Goal: Task Accomplishment & Management: Complete application form

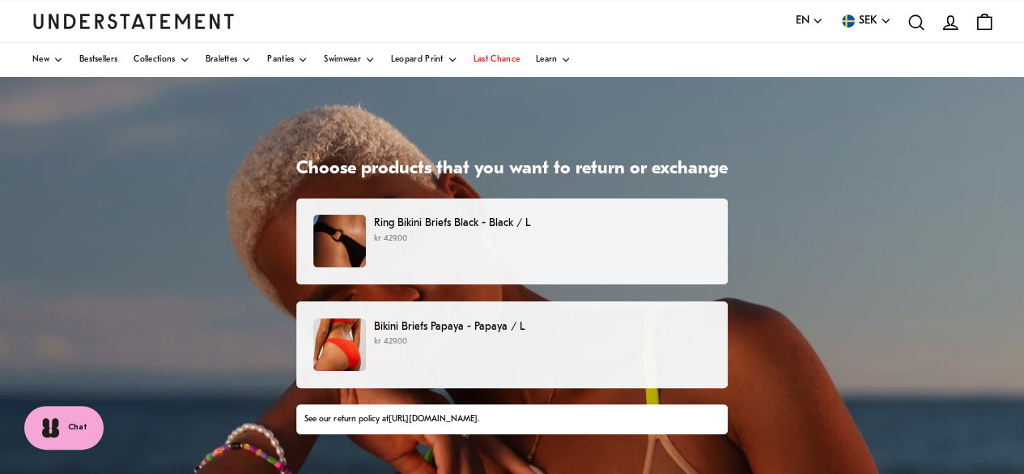
click at [563, 246] on div "Ring Bikini Briefs Black - Black / L kr 429.00" at bounding box center [511, 241] width 397 height 53
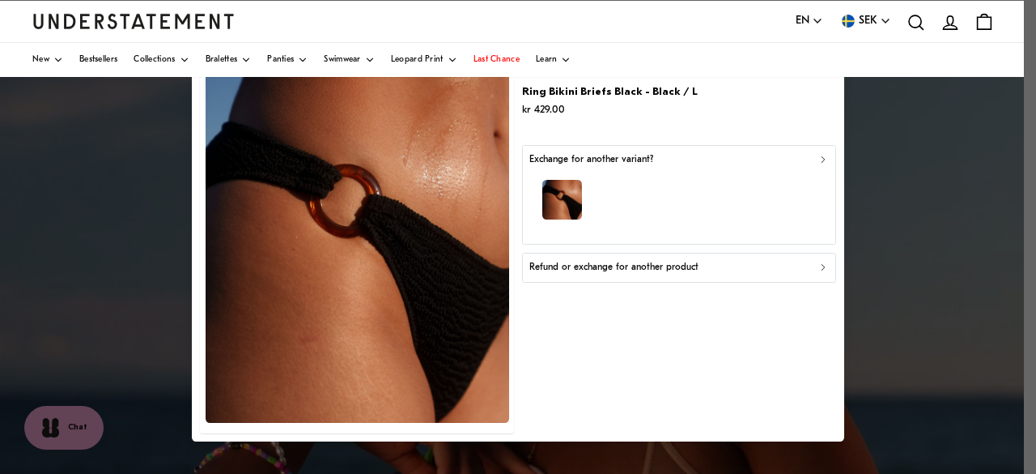
click at [815, 156] on div "Exchange for another variant?" at bounding box center [679, 159] width 300 height 15
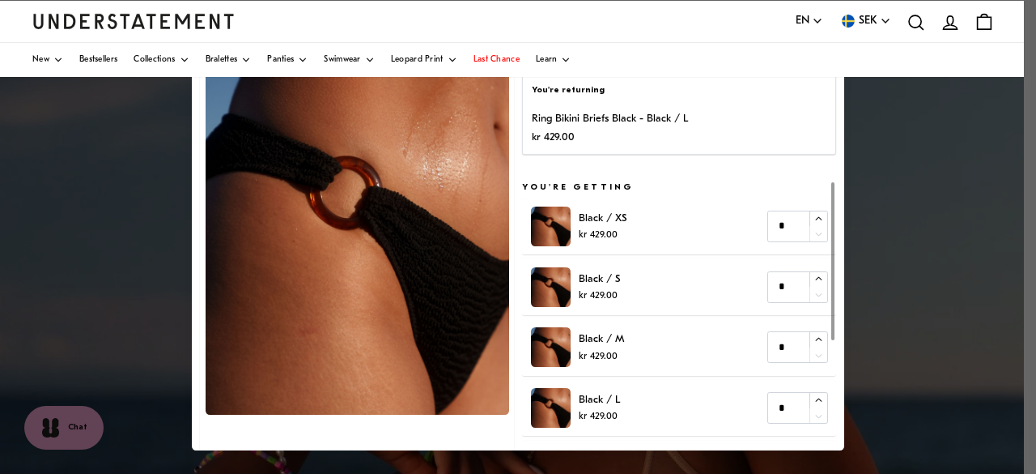
click at [674, 105] on div "You're returning Ring Bikini Briefs Black - Black / L kr 429.00" at bounding box center [679, 115] width 314 height 80
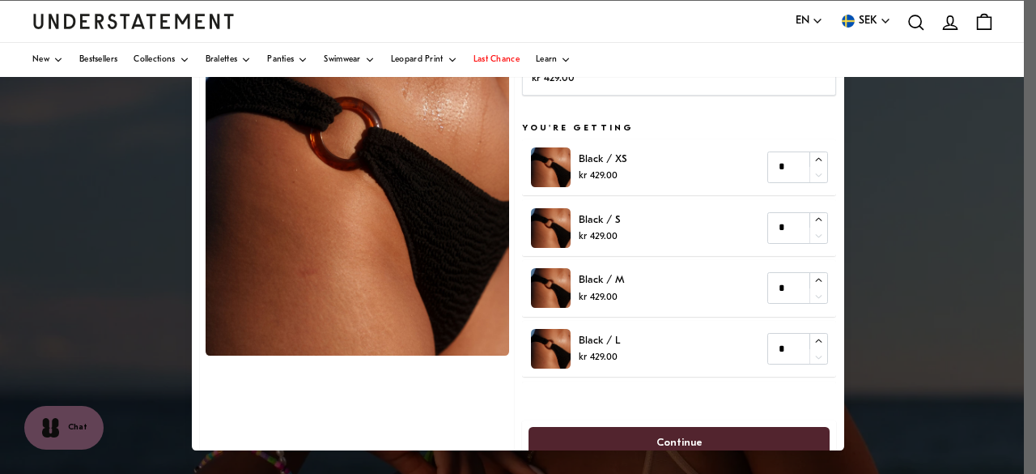
scroll to position [81, 0]
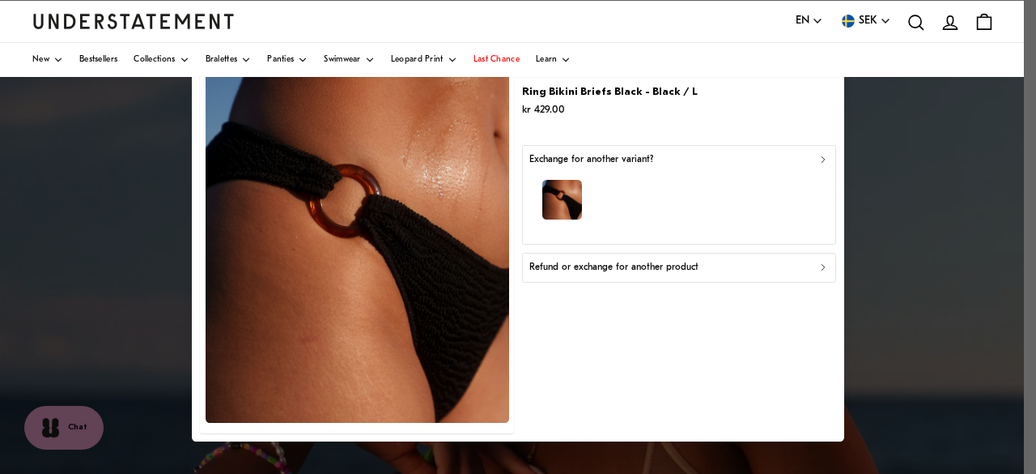
click at [793, 266] on div "Refund or exchange for another product" at bounding box center [679, 267] width 300 height 15
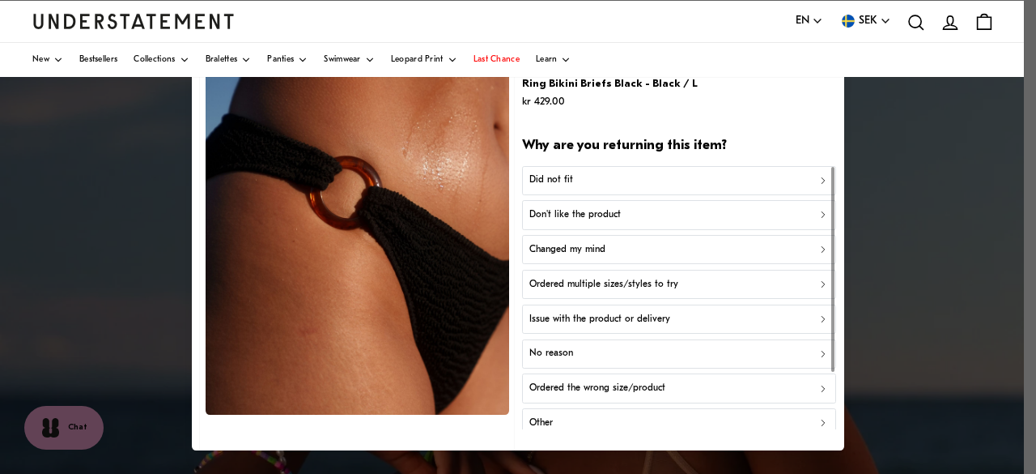
click at [801, 182] on div "Did not fit" at bounding box center [679, 180] width 300 height 15
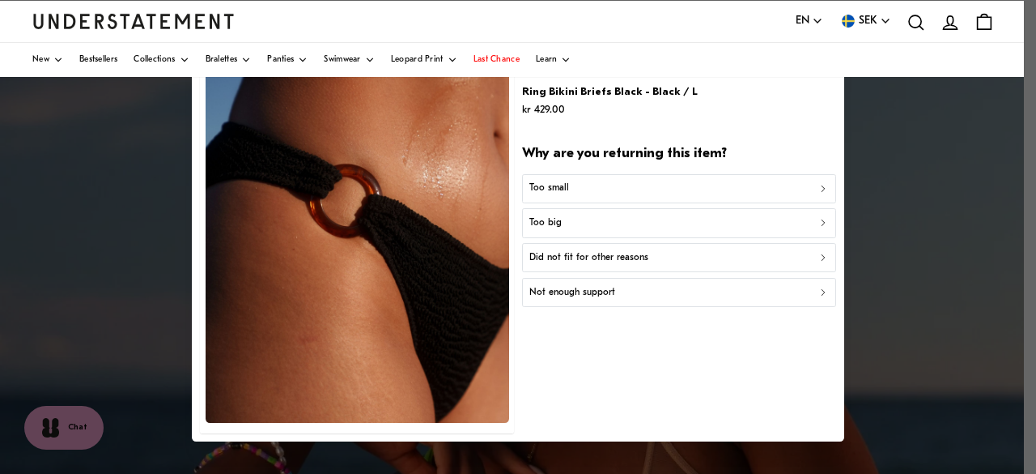
click at [751, 255] on div "Did not fit for other reasons" at bounding box center [679, 257] width 300 height 15
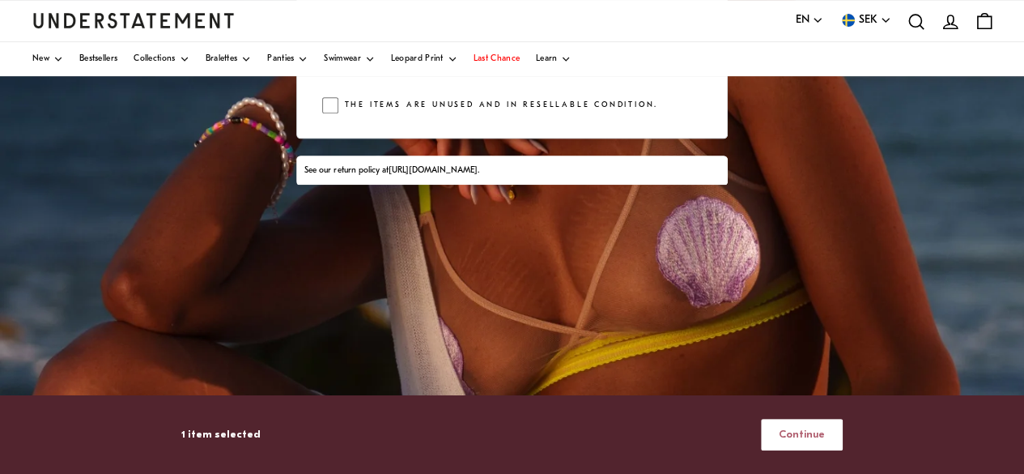
scroll to position [333, 0]
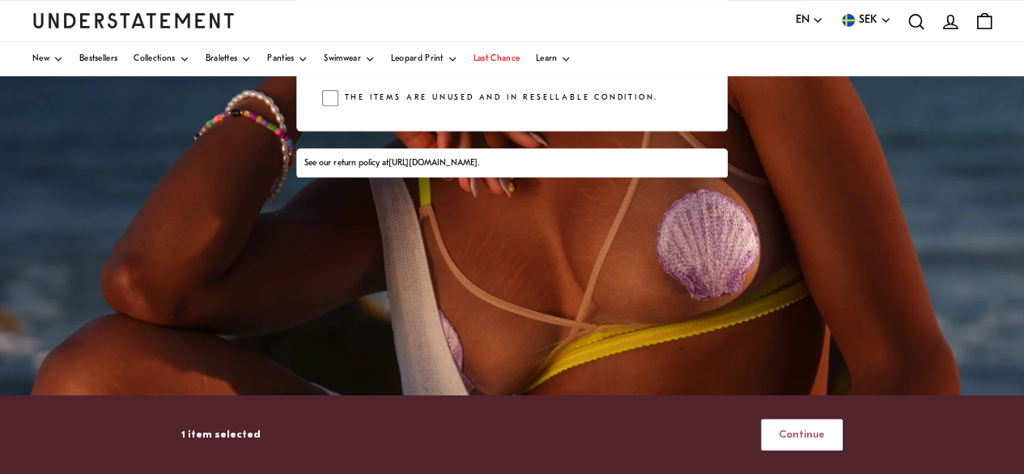
click at [793, 428] on span "Continue" at bounding box center [802, 434] width 46 height 30
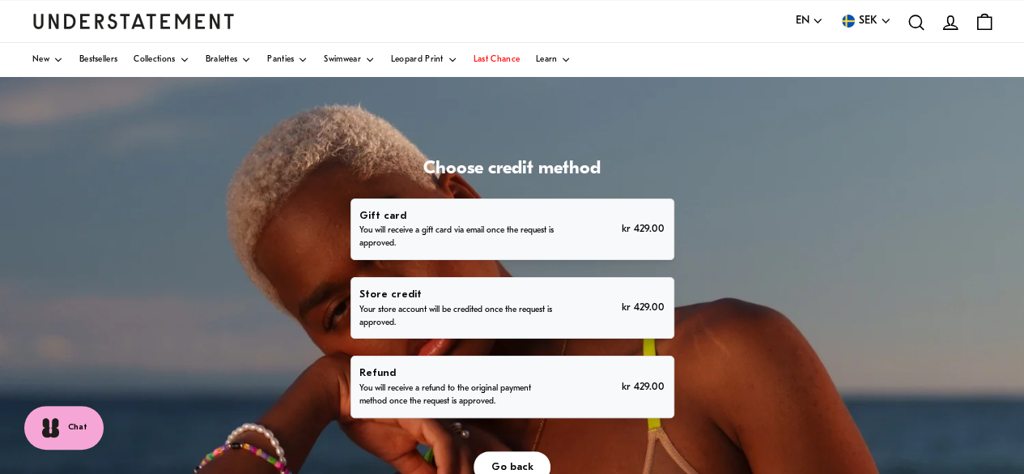
click at [516, 378] on p "Refund" at bounding box center [456, 372] width 195 height 17
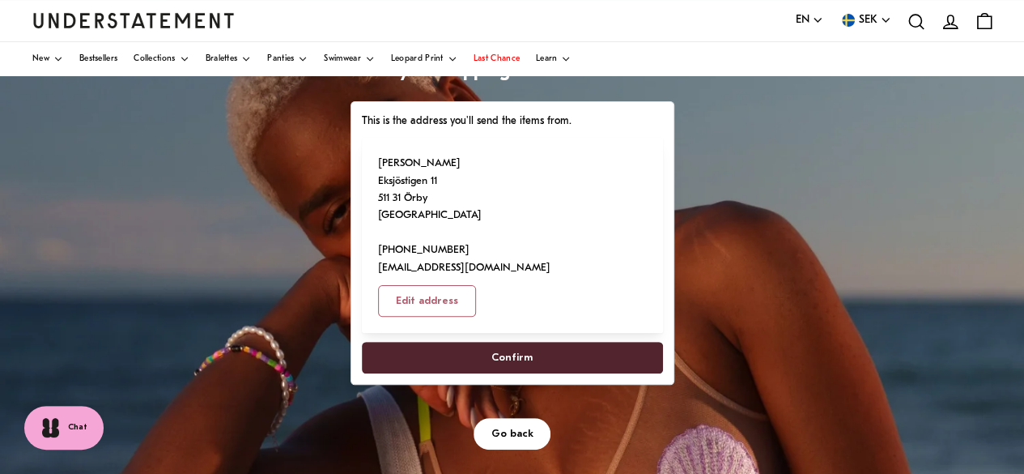
scroll to position [95, 0]
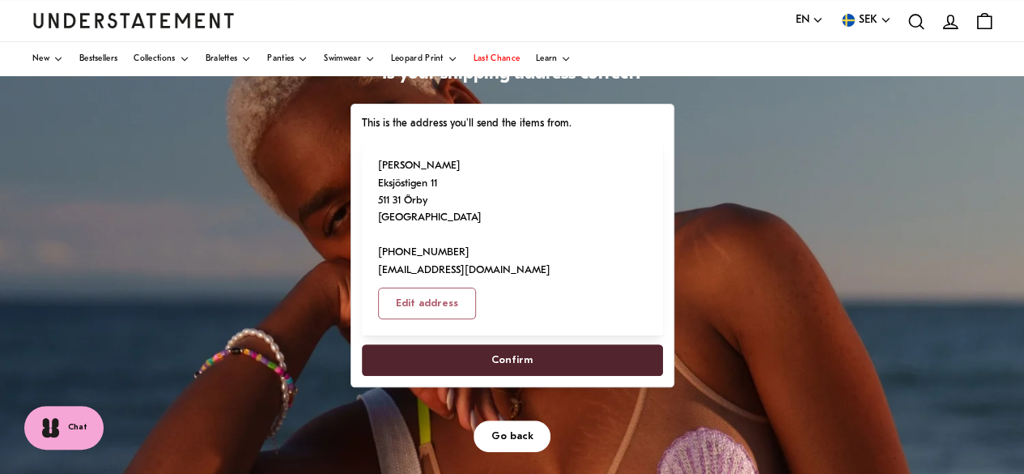
click at [548, 357] on span "Confirm" at bounding box center [512, 360] width 266 height 30
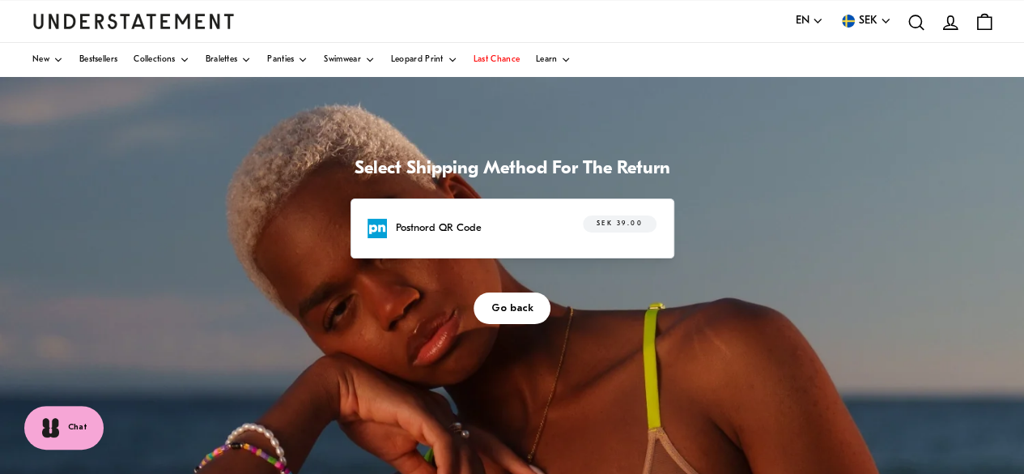
click at [546, 222] on div "Postnord QR Code SEK 39.00" at bounding box center [512, 227] width 288 height 25
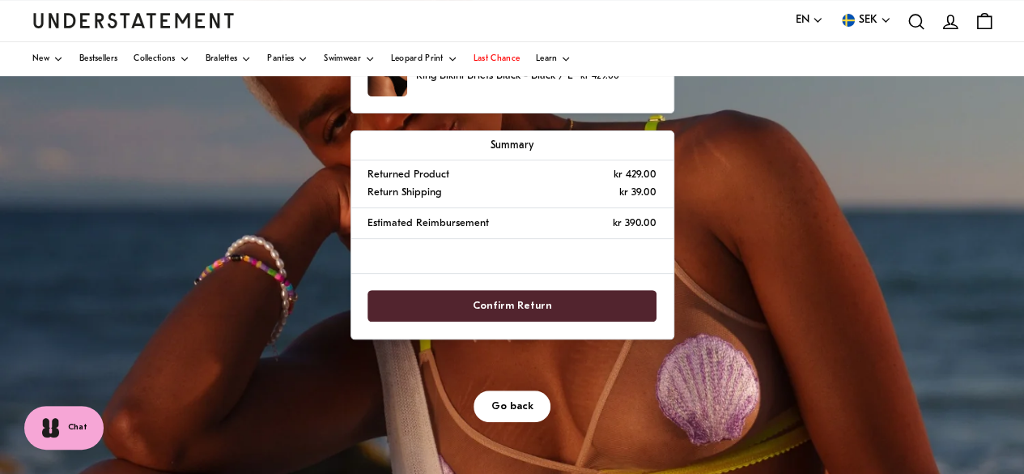
scroll to position [185, 0]
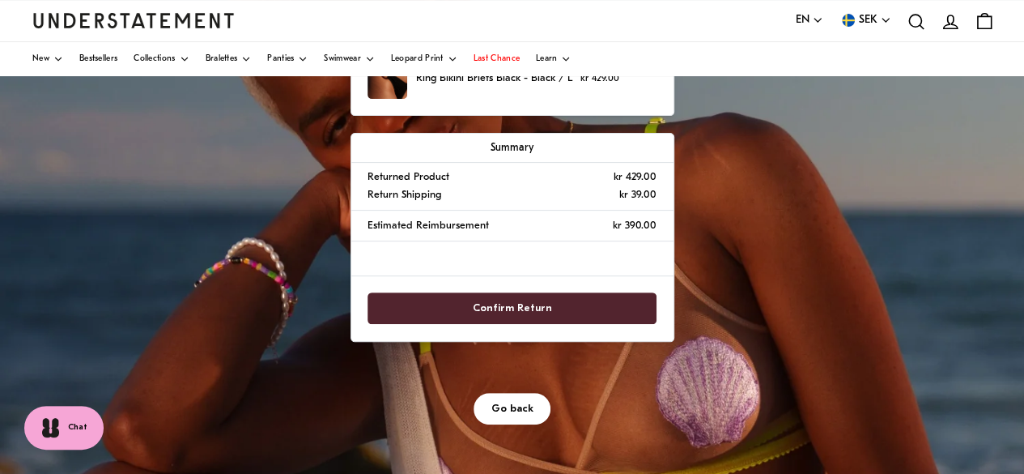
click at [551, 300] on span "Confirm Return" at bounding box center [511, 308] width 253 height 30
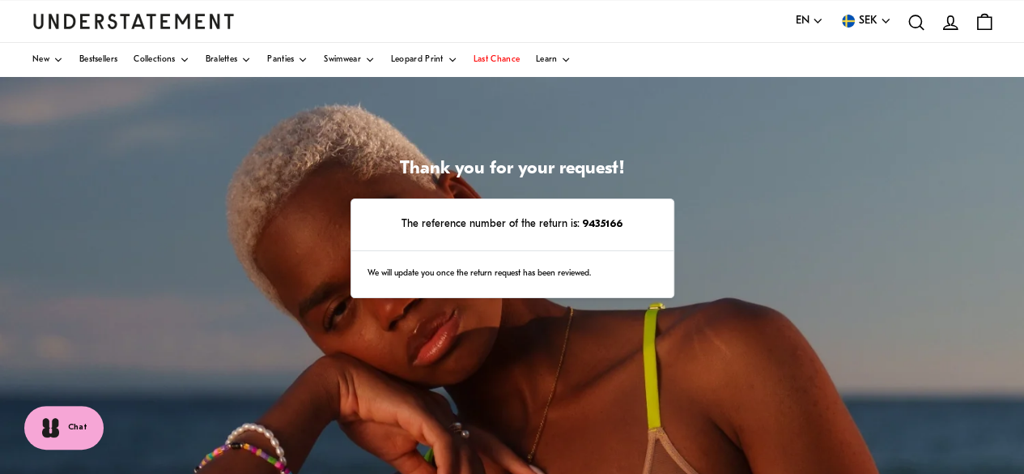
click at [478, 278] on div "We will update you once the return request has been reviewed." at bounding box center [512, 274] width 322 height 47
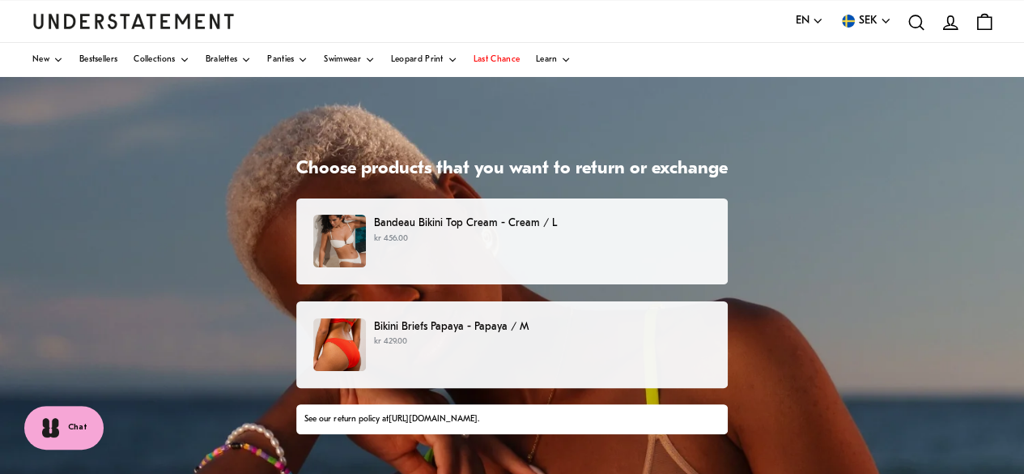
click at [510, 347] on div "Bikini Briefs Papaya - Papaya / M kr 429.00" at bounding box center [511, 344] width 397 height 53
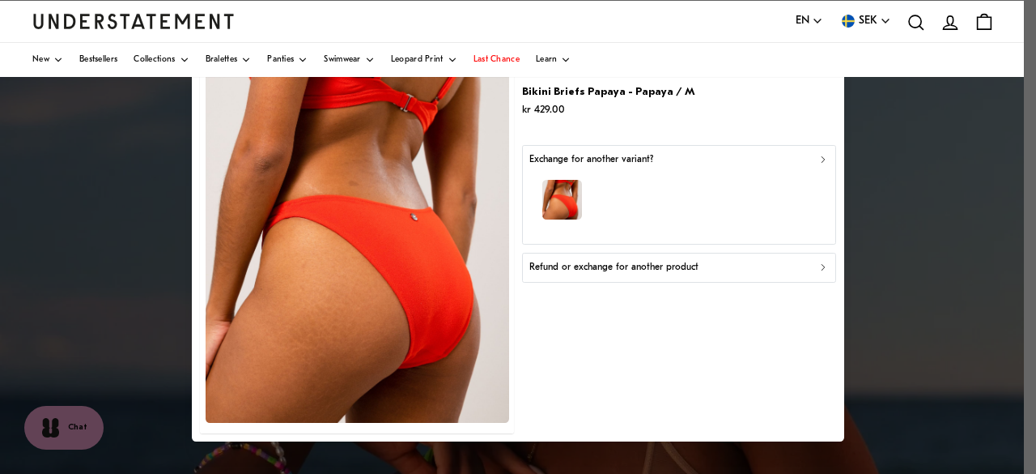
click at [764, 270] on div "Refund or exchange for another product" at bounding box center [679, 267] width 300 height 15
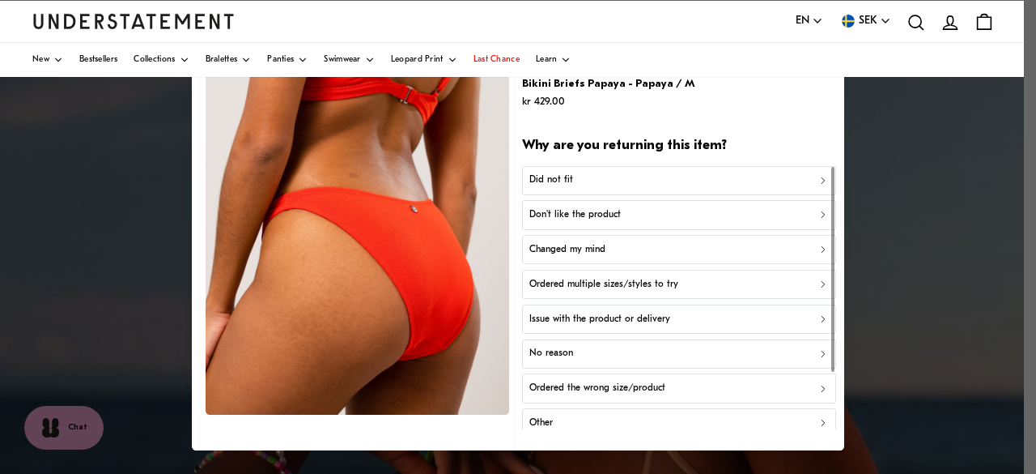
click at [798, 175] on div "Did not fit" at bounding box center [679, 180] width 300 height 15
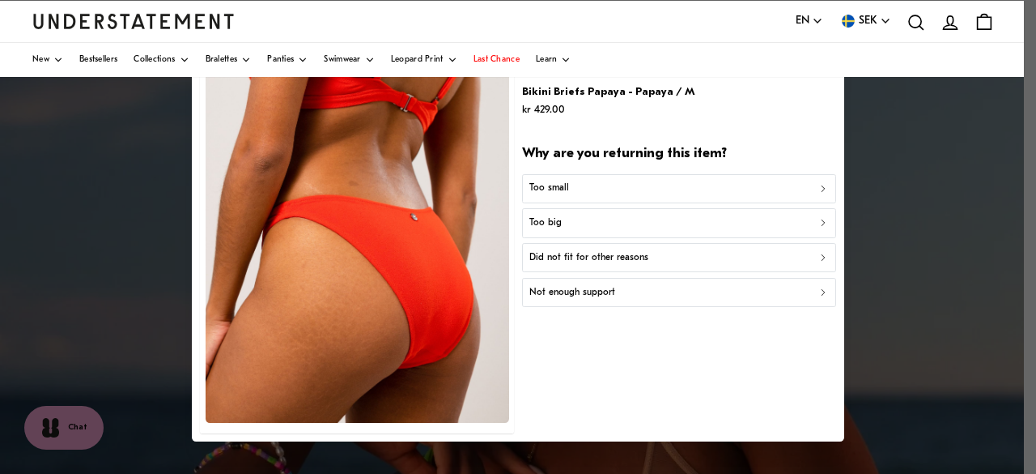
click at [797, 187] on div "Too small" at bounding box center [679, 188] width 300 height 15
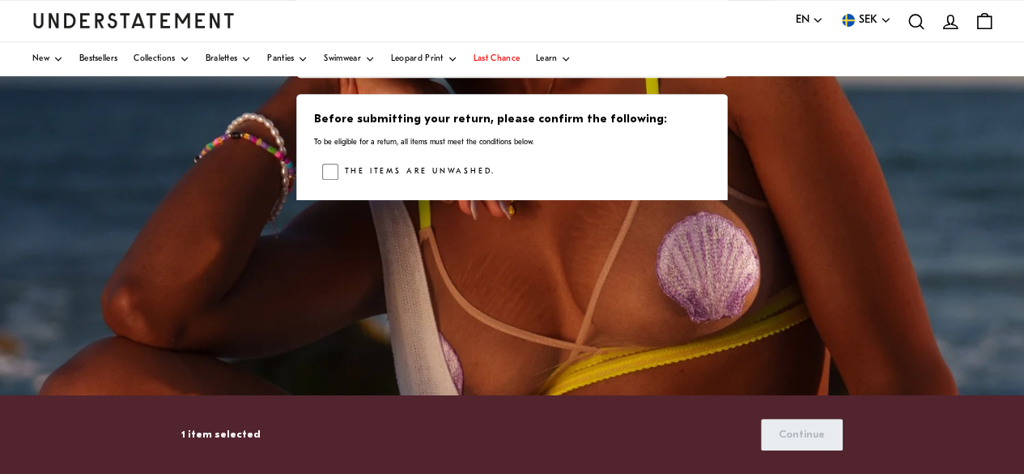
scroll to position [334, 0]
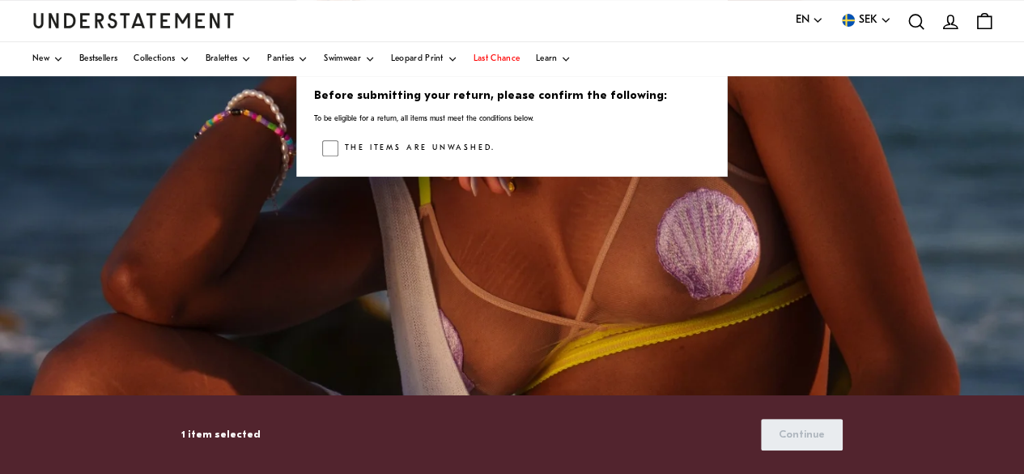
click at [327, 138] on div "Before submitting your return, please confirm the following: To be eligible for…" at bounding box center [511, 166] width 431 height 193
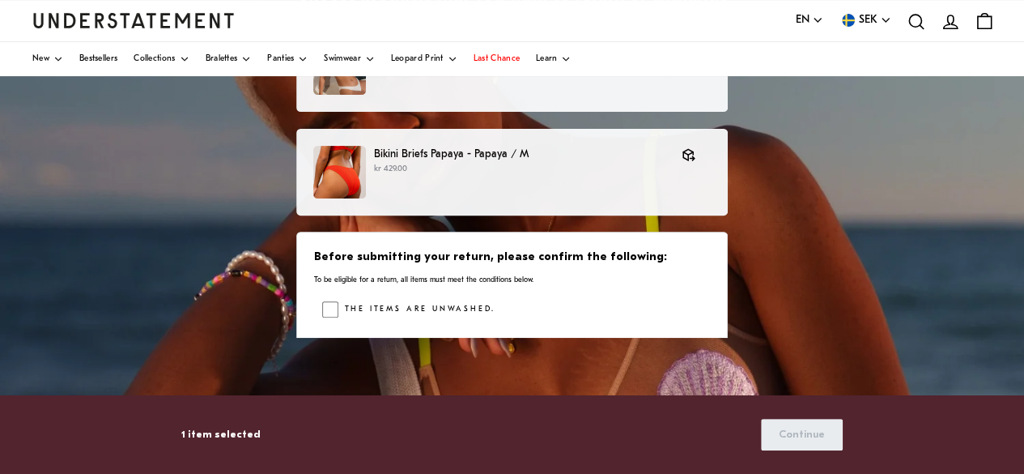
scroll to position [174, 0]
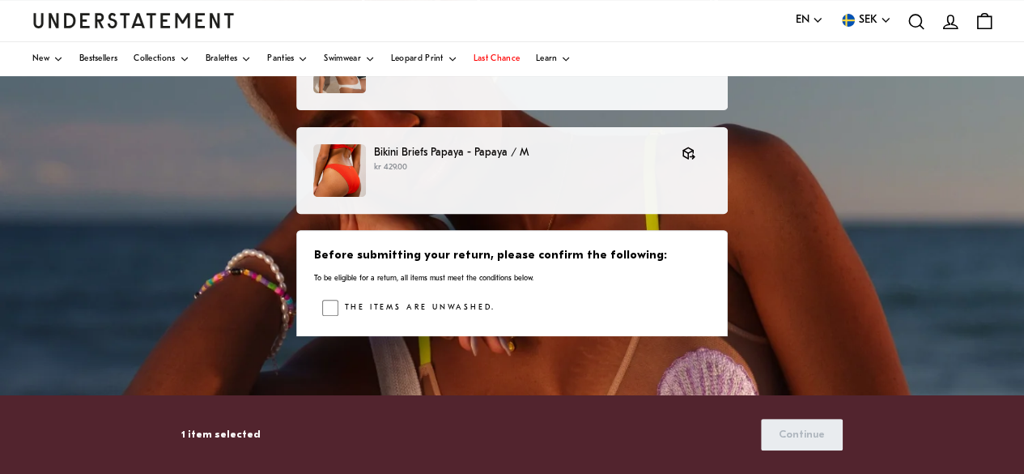
click at [511, 285] on div "Before submitting your return, please confirm the following: To be eligible for…" at bounding box center [511, 326] width 431 height 193
click at [488, 322] on div "The items are unwashed." at bounding box center [416, 312] width 157 height 24
click at [448, 249] on h3 "Before submitting your return, please confirm the following:" at bounding box center [512, 256] width 396 height 16
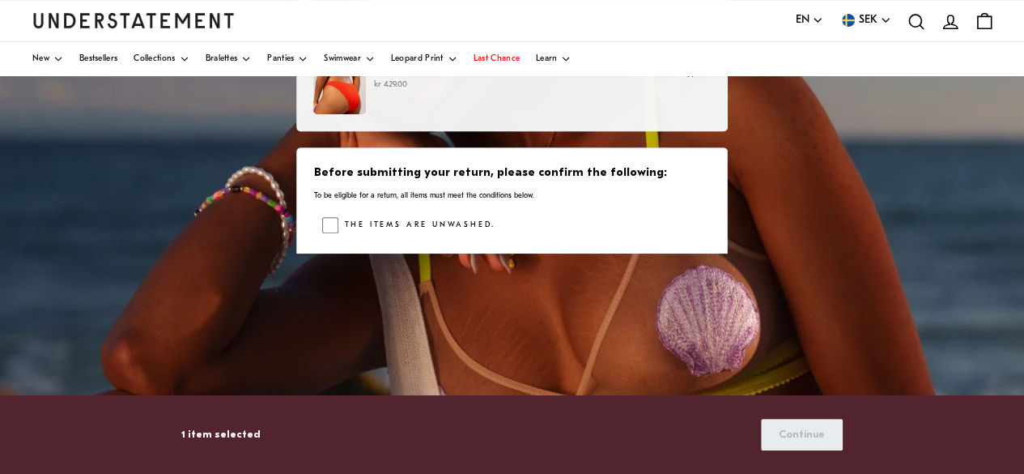
scroll to position [104, 0]
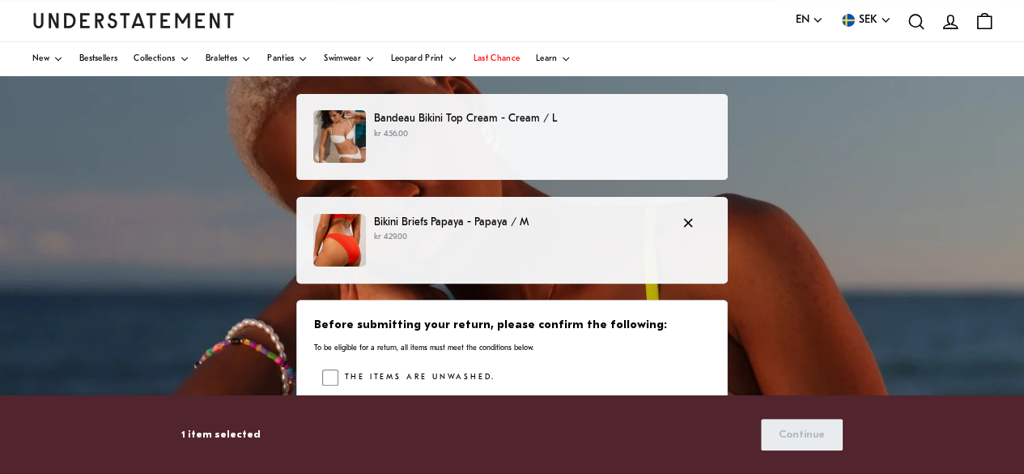
click at [538, 231] on p "kr 429.00" at bounding box center [519, 237] width 291 height 13
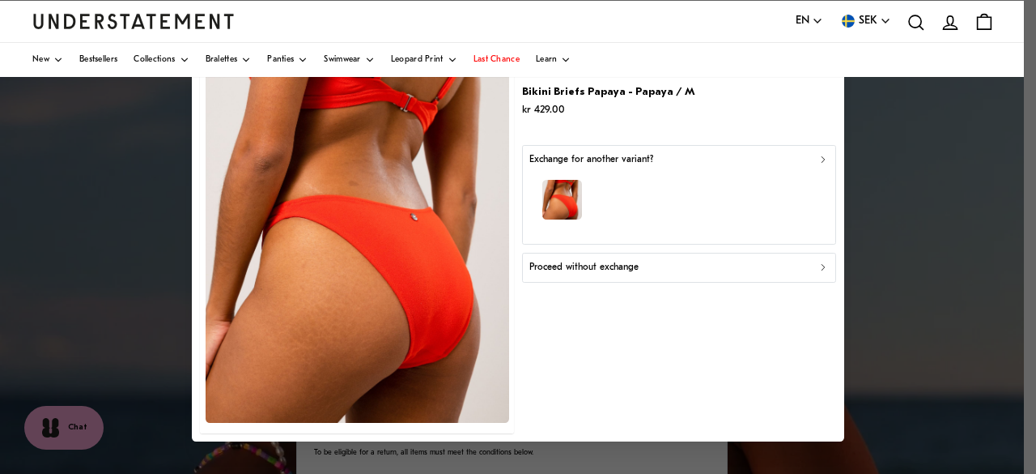
click at [785, 265] on div "Proceed without exchange" at bounding box center [679, 267] width 300 height 15
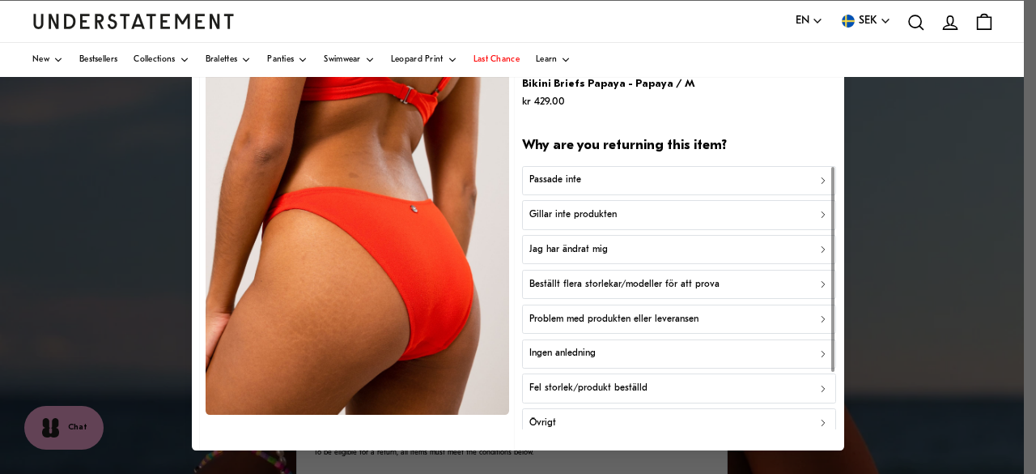
click at [814, 170] on button "Passade inte" at bounding box center [679, 180] width 314 height 29
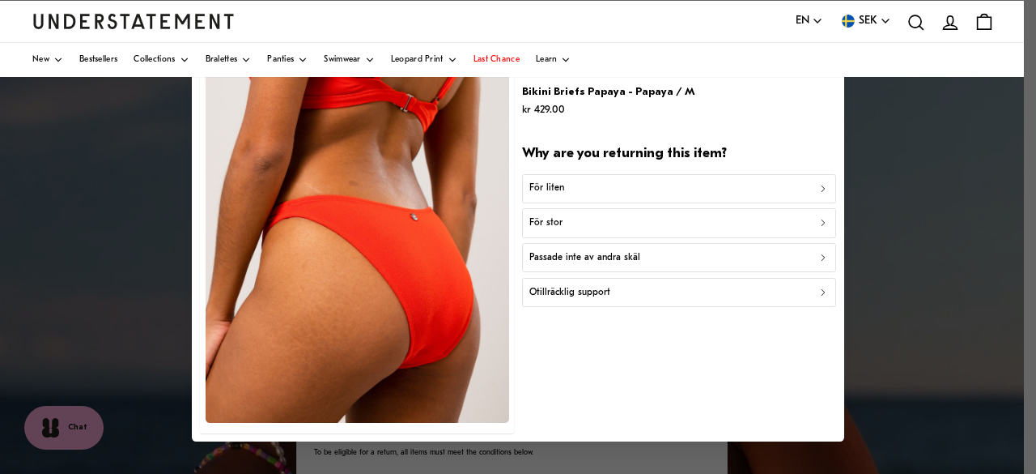
click at [792, 184] on div "För liten" at bounding box center [679, 188] width 300 height 15
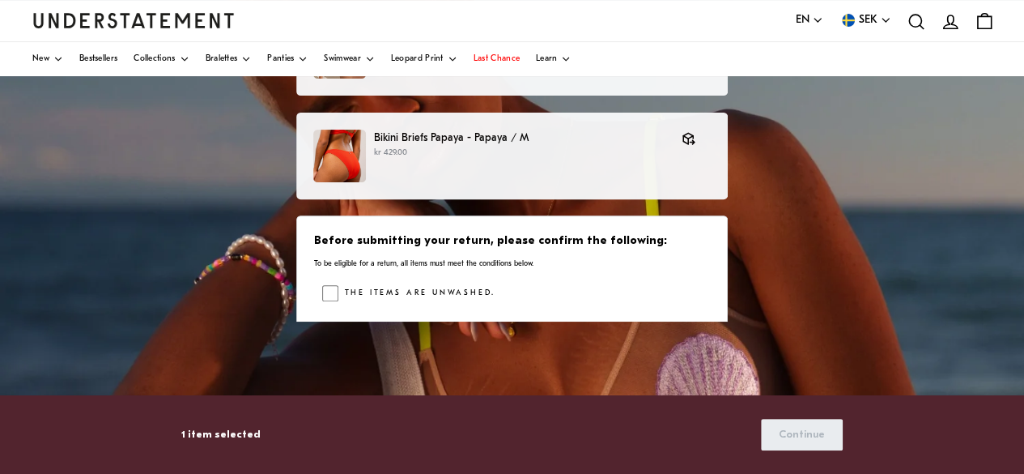
scroll to position [189, 0]
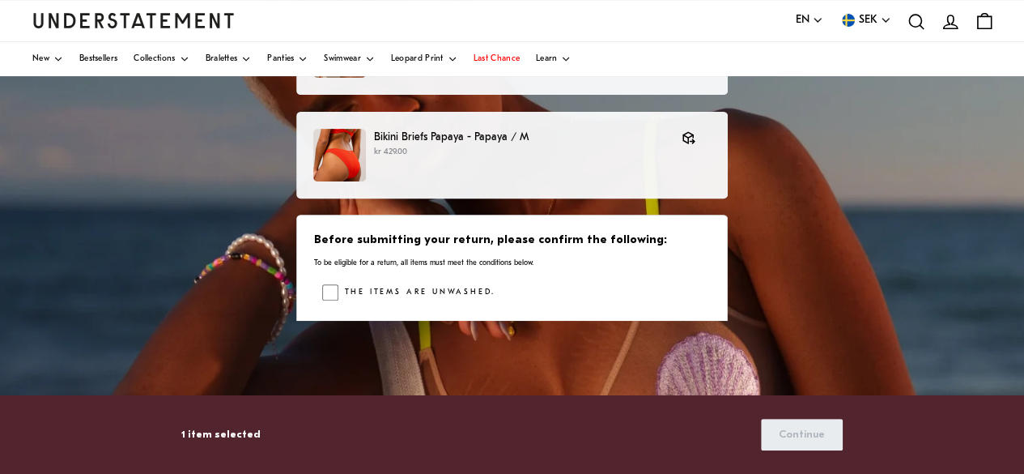
click at [242, 433] on p "1 item selected" at bounding box center [220, 434] width 79 height 17
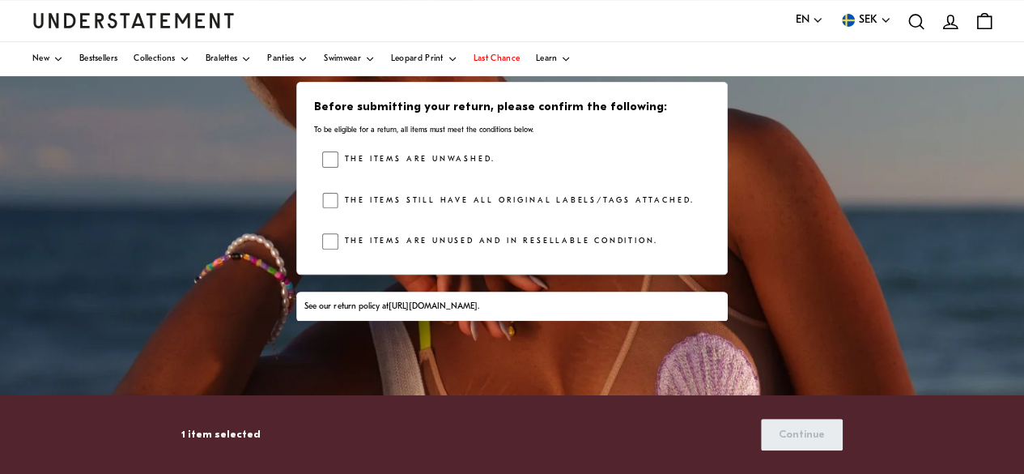
click at [323, 199] on div "Before submitting your return, please confirm the following: To be eligible for…" at bounding box center [511, 178] width 431 height 193
click at [815, 443] on span "Continue" at bounding box center [802, 434] width 46 height 30
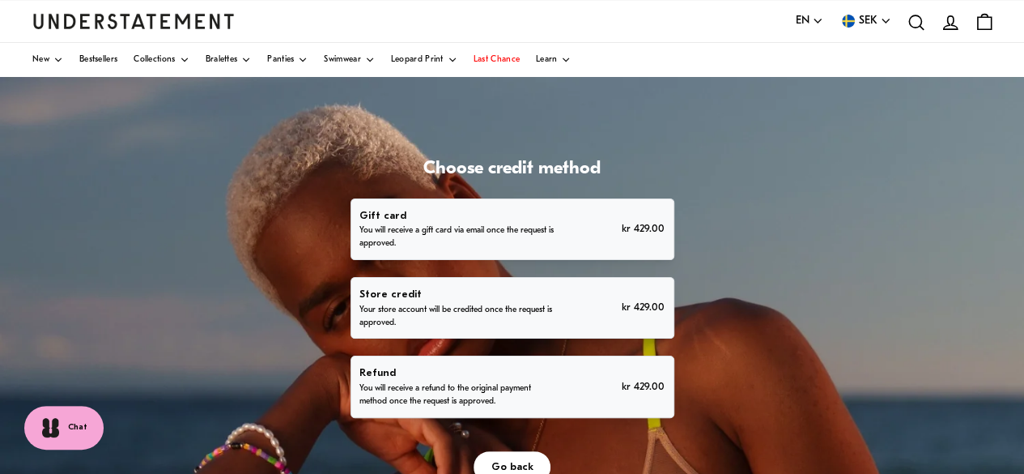
click at [489, 375] on p "Refund" at bounding box center [456, 372] width 195 height 17
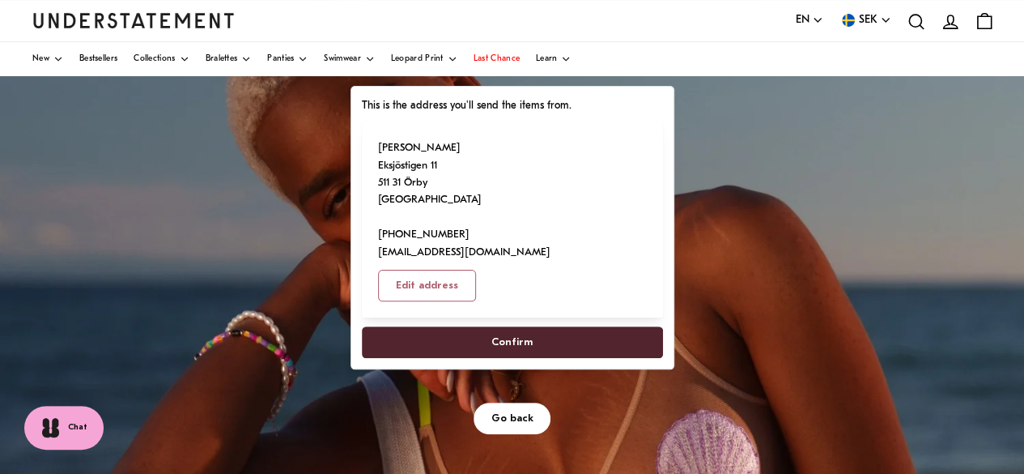
scroll to position [113, 0]
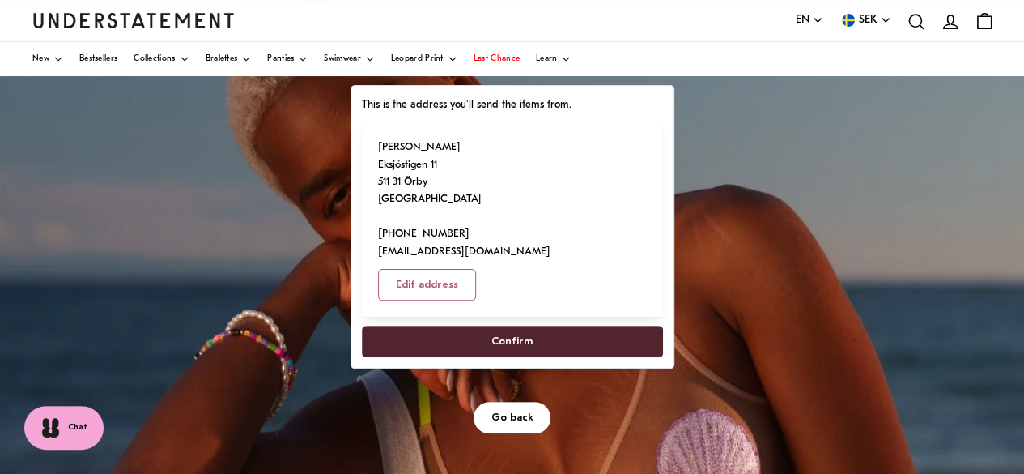
click at [513, 327] on span "Confirm" at bounding box center [511, 341] width 41 height 30
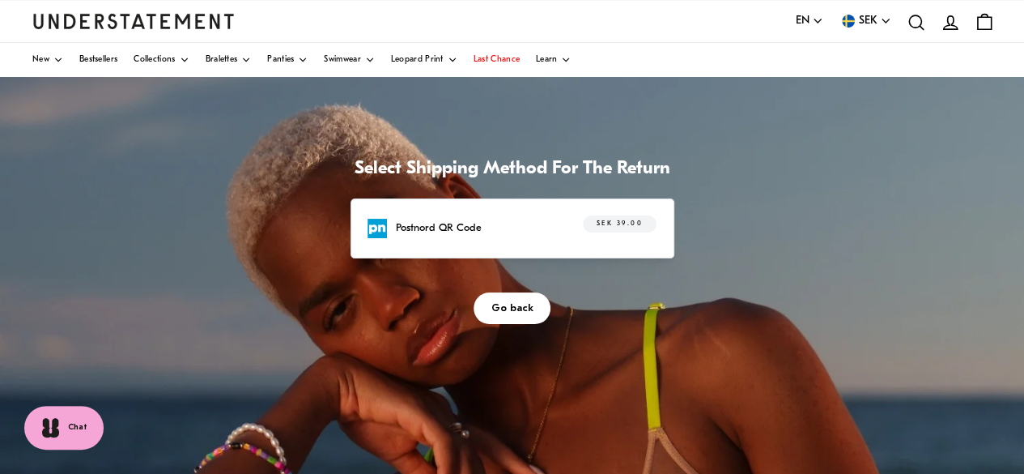
click at [529, 223] on div "Postnord QR Code SEK 39.00" at bounding box center [512, 227] width 288 height 25
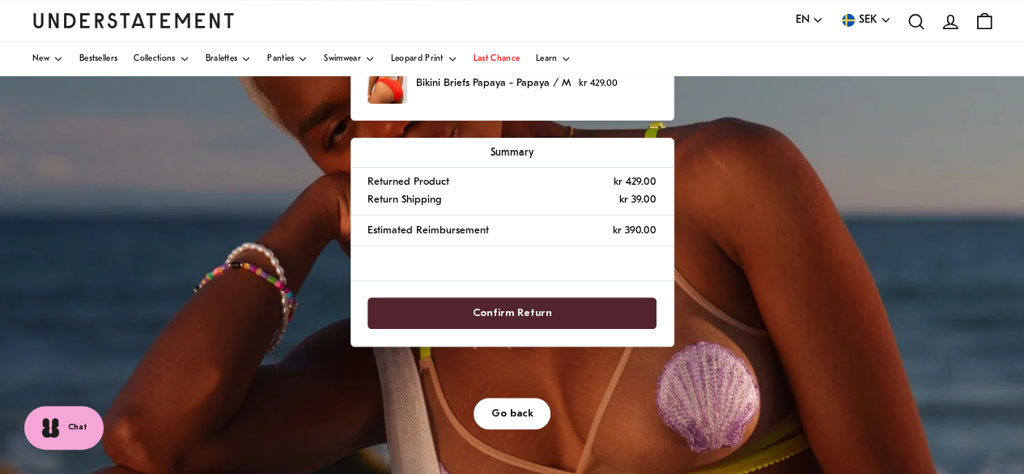
scroll to position [181, 0]
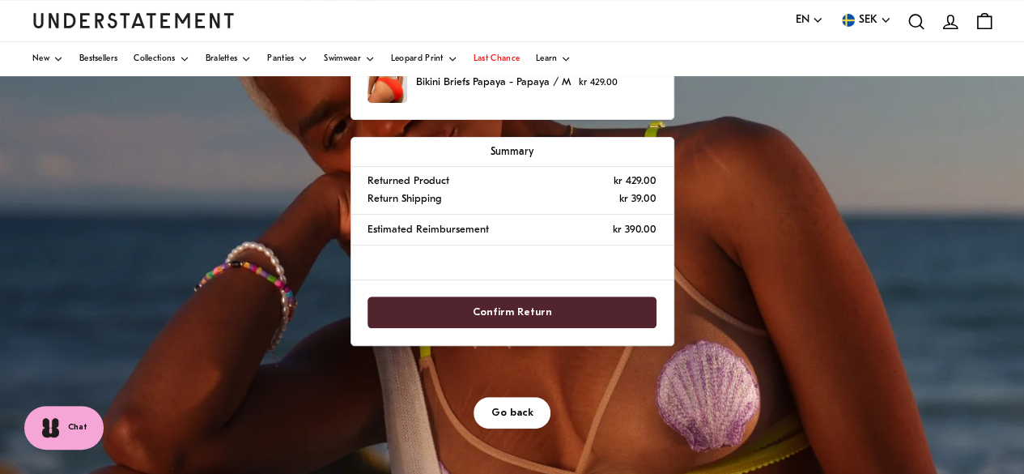
click at [547, 310] on span "Confirm Return" at bounding box center [511, 312] width 253 height 30
